Goal: Task Accomplishment & Management: Manage account settings

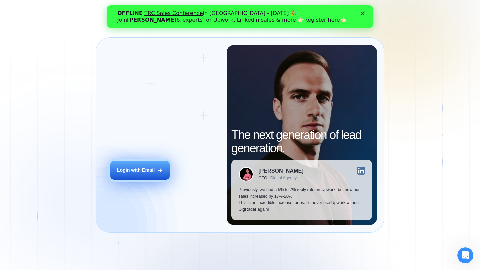
click at [150, 171] on div "Login with Email" at bounding box center [136, 170] width 38 height 7
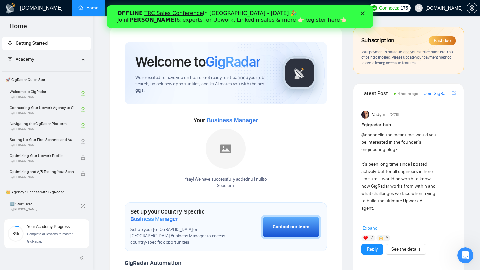
click at [364, 13] on icon "Закрити" at bounding box center [363, 13] width 4 height 4
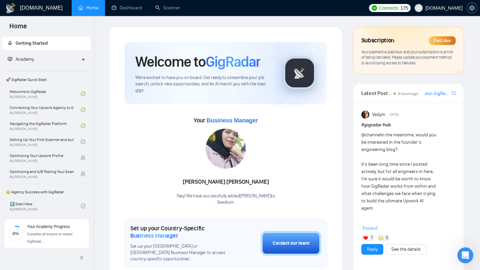
click at [469, 9] on icon "setting" at bounding box center [471, 7] width 5 height 5
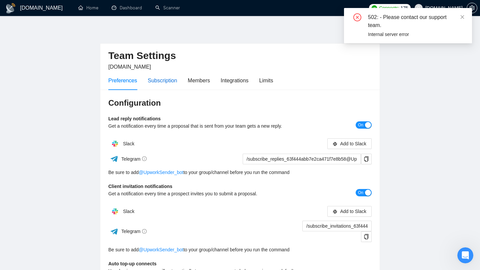
click at [169, 80] on div "Subscription" at bounding box center [162, 80] width 29 height 8
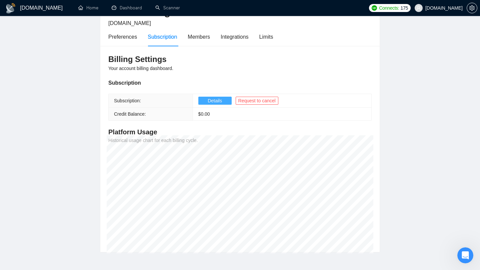
scroll to position [44, 0]
click at [212, 102] on span "Details" at bounding box center [215, 100] width 14 height 7
